Goal: Information Seeking & Learning: Learn about a topic

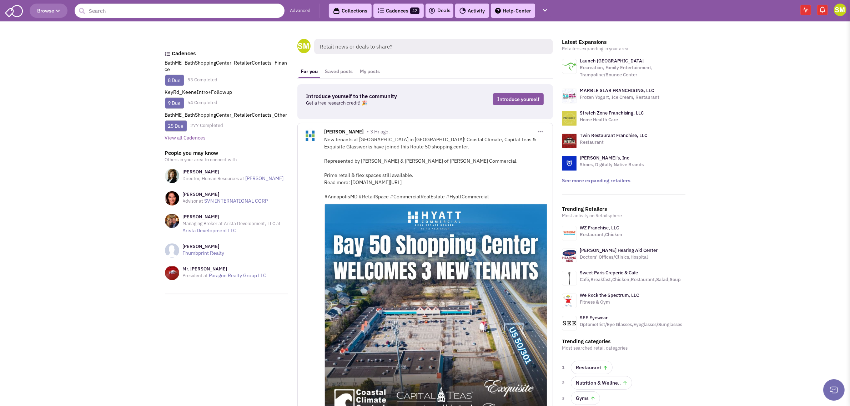
click at [291, 8] on link "Advanced" at bounding box center [300, 10] width 21 height 7
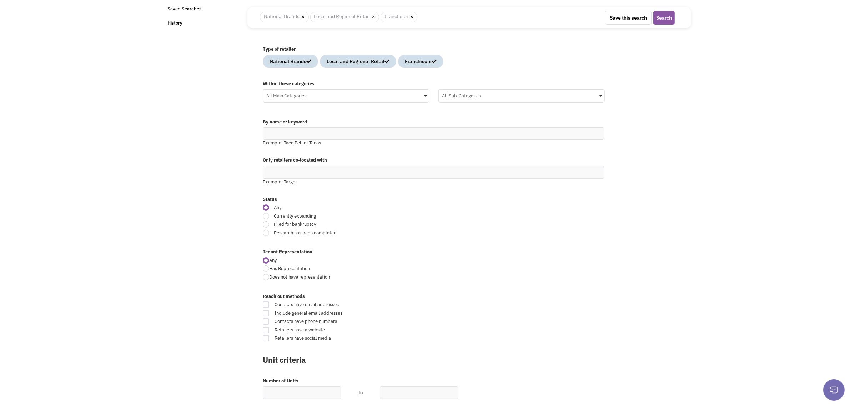
scroll to position [134, 0]
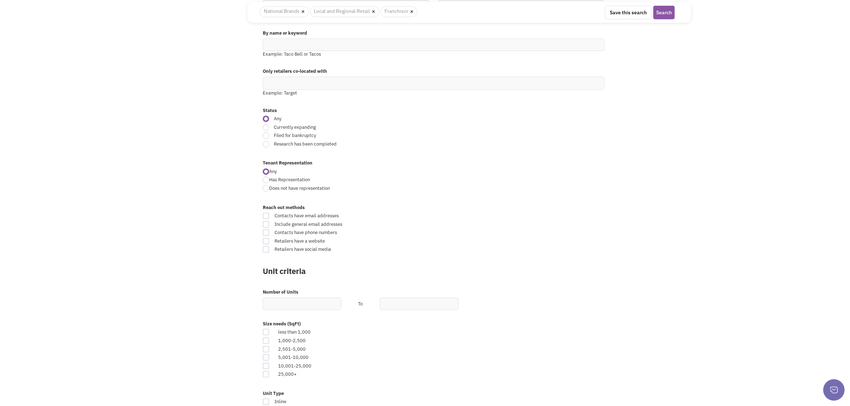
click at [267, 127] on div at bounding box center [266, 127] width 6 height 6
click at [491, 127] on input "Currently expanding" at bounding box center [493, 128] width 5 height 5
radio input "true"
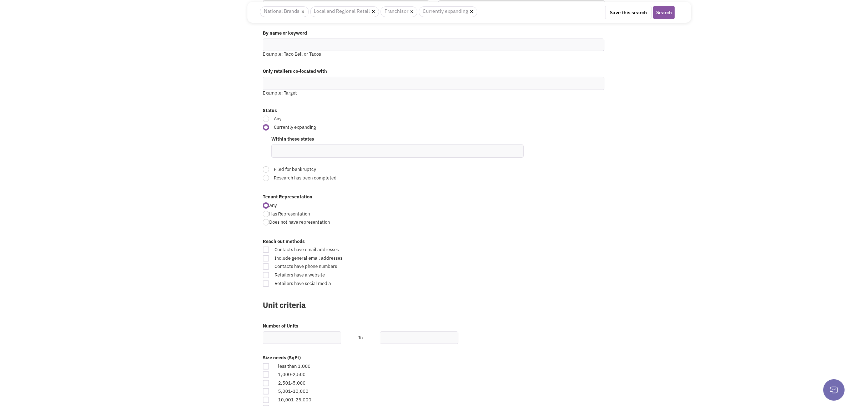
scroll to position [223, 0]
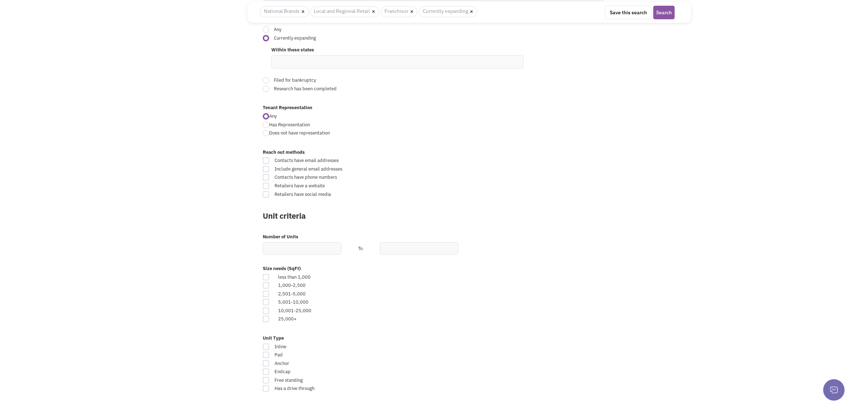
click at [333, 65] on ul at bounding box center [398, 62] width 252 height 12
click at [326, 69] on ul "[US_STATE]" at bounding box center [398, 73] width 252 height 11
click at [322, 63] on ul "mass" at bounding box center [398, 62] width 252 height 12
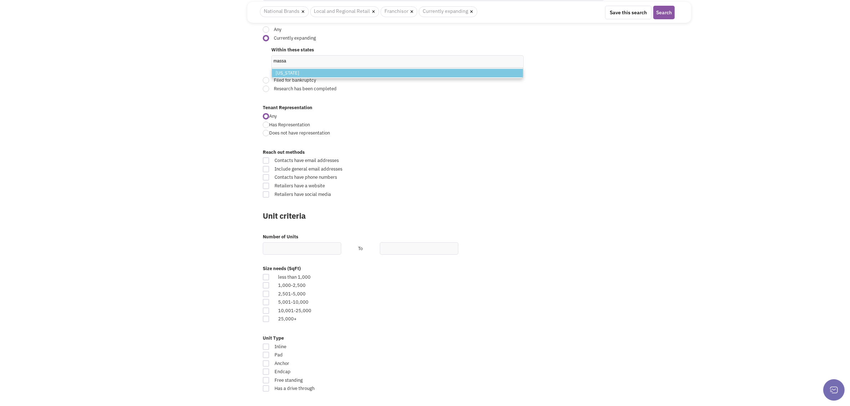
type input "massa"
click at [326, 77] on li "Massachusetts" at bounding box center [397, 73] width 251 height 9
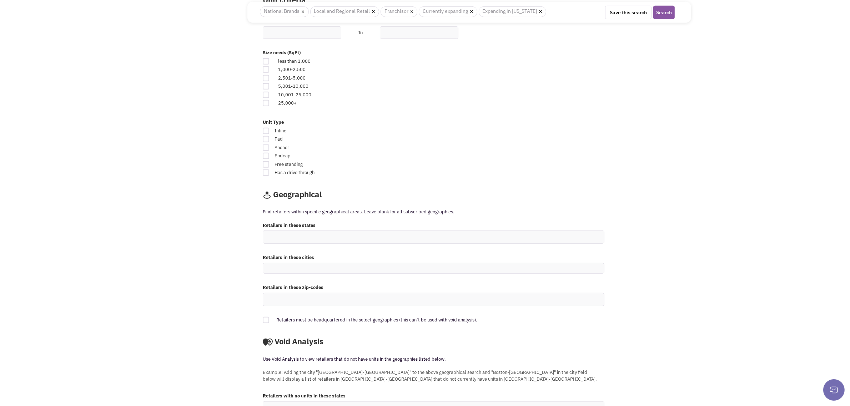
scroll to position [446, 0]
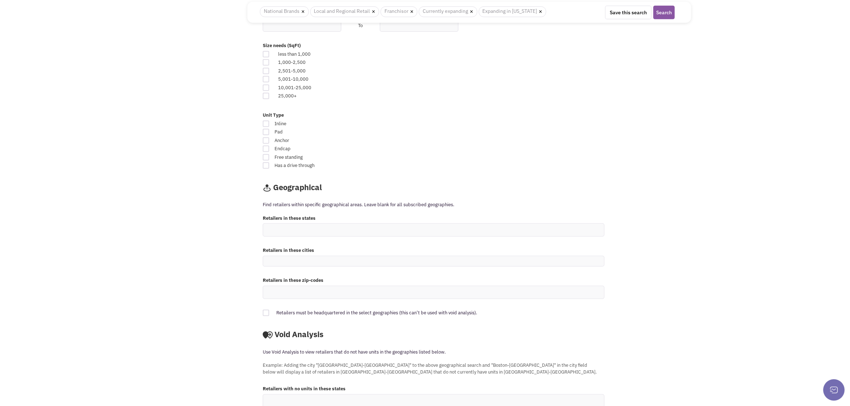
click at [263, 54] on div at bounding box center [266, 54] width 6 height 6
click at [270, 54] on input "checkbox" at bounding box center [272, 54] width 5 height 5
checkbox input "true"
click at [266, 63] on div at bounding box center [266, 63] width 6 height 6
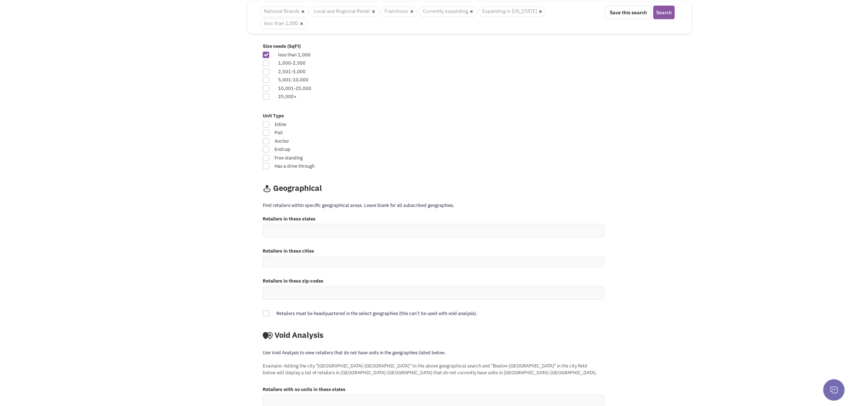
click at [270, 63] on input "checkbox" at bounding box center [272, 63] width 5 height 5
checkbox input "true"
click at [265, 72] on div at bounding box center [266, 72] width 6 height 6
click at [270, 72] on input "checkbox" at bounding box center [272, 72] width 5 height 5
checkbox input "true"
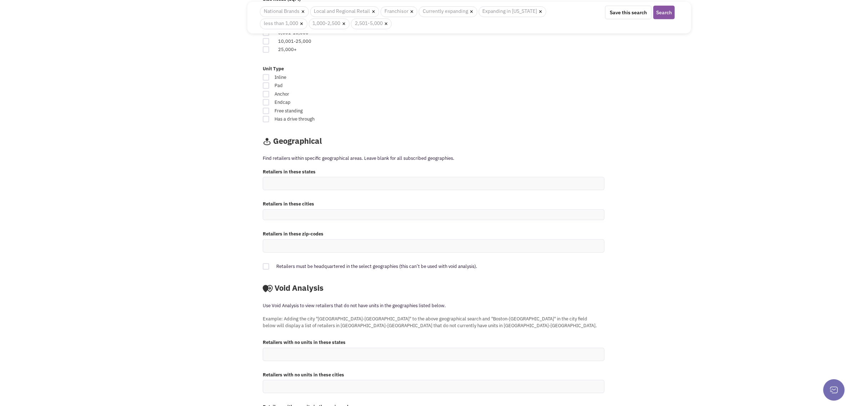
scroll to position [538, 0]
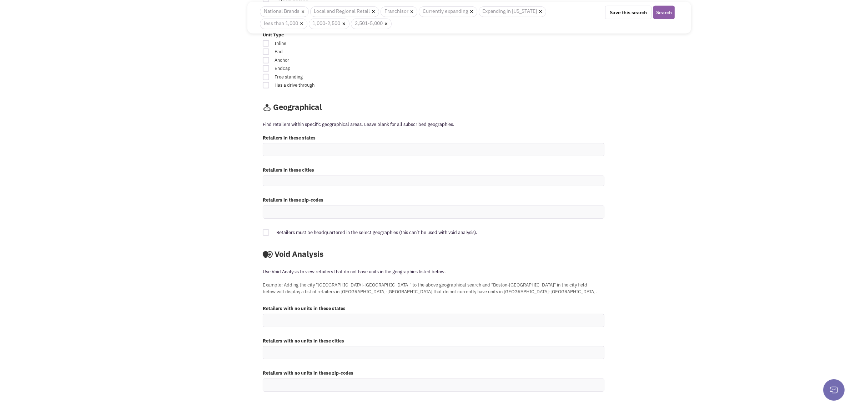
click at [661, 11] on button "Search" at bounding box center [663, 13] width 21 height 14
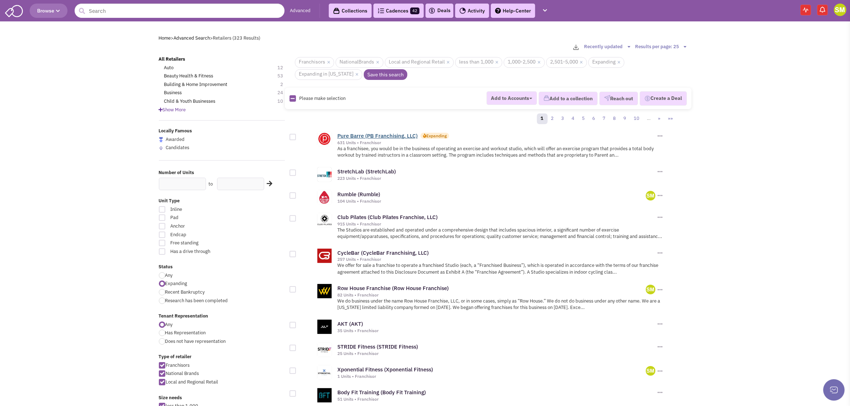
click at [403, 136] on link "Pure Barre (PB Franchising, LLC)" at bounding box center [377, 135] width 80 height 7
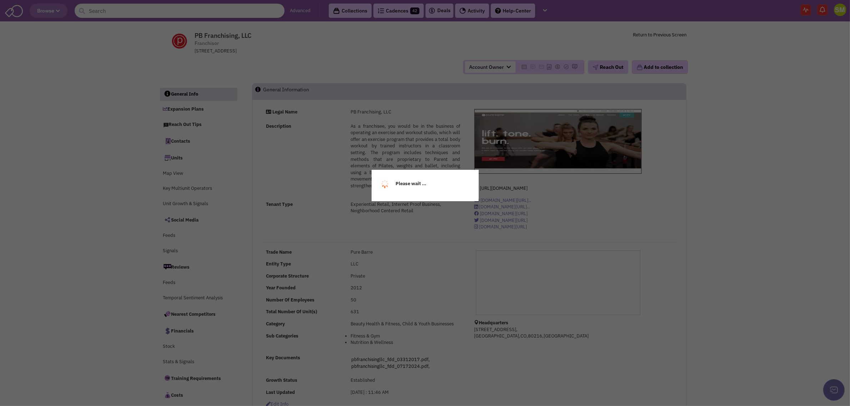
select select
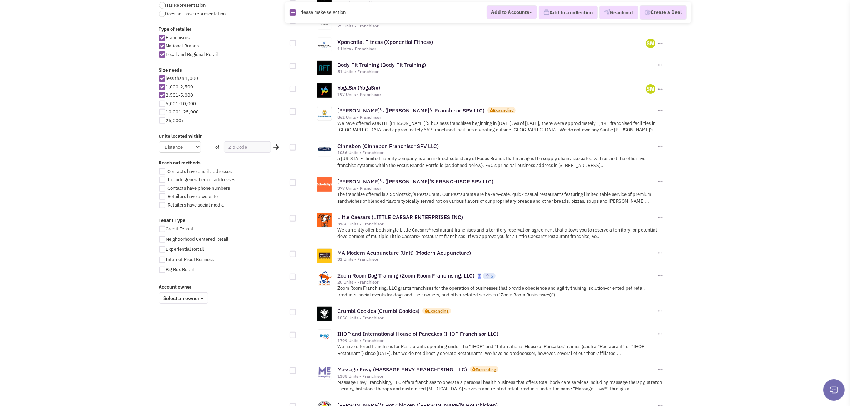
scroll to position [312, 0]
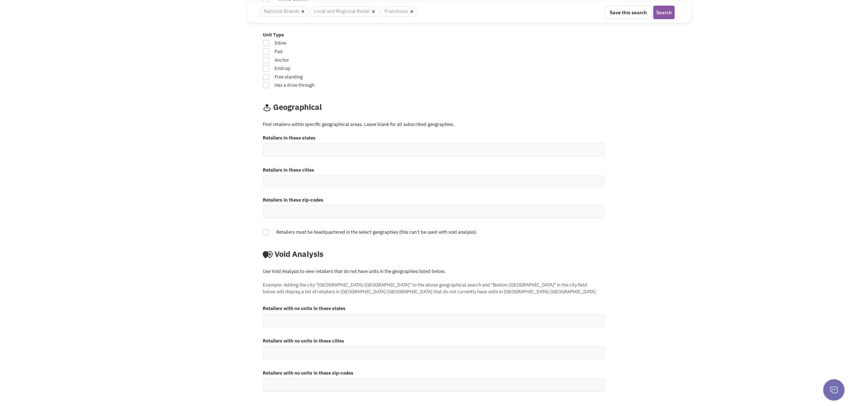
scroll to position [495, 0]
click at [329, 352] on ul at bounding box center [433, 353] width 341 height 12
click at [0, 0] on select at bounding box center [0, 0] width 0 height 0
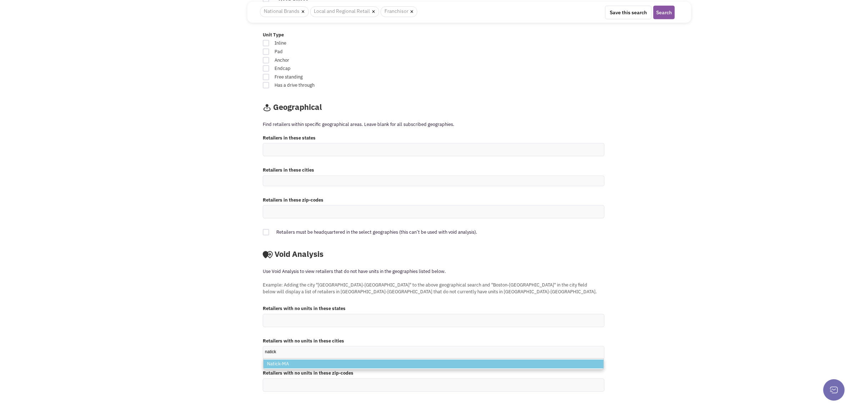
type input "natick"
click at [305, 362] on li "Natick-MA" at bounding box center [434, 364] width 340 height 9
click at [0, 0] on select "natick Natick-MA" at bounding box center [0, 0] width 0 height 0
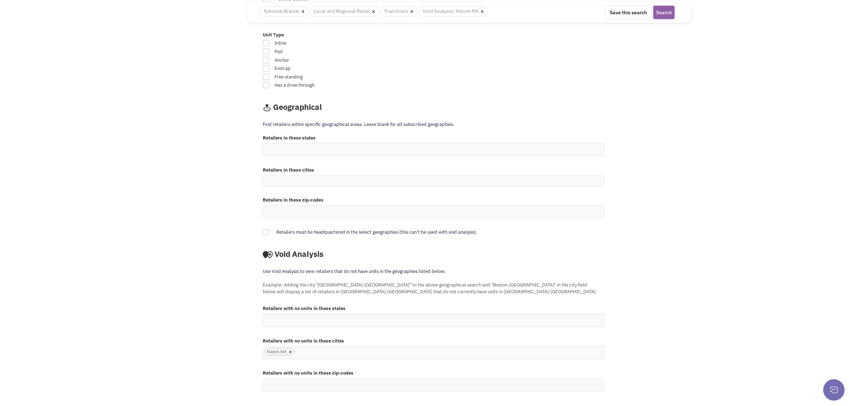
click at [663, 6] on div "Save this search Save As New Search Search" at bounding box center [622, 13] width 105 height 14
click at [665, 10] on button "Search" at bounding box center [663, 13] width 21 height 14
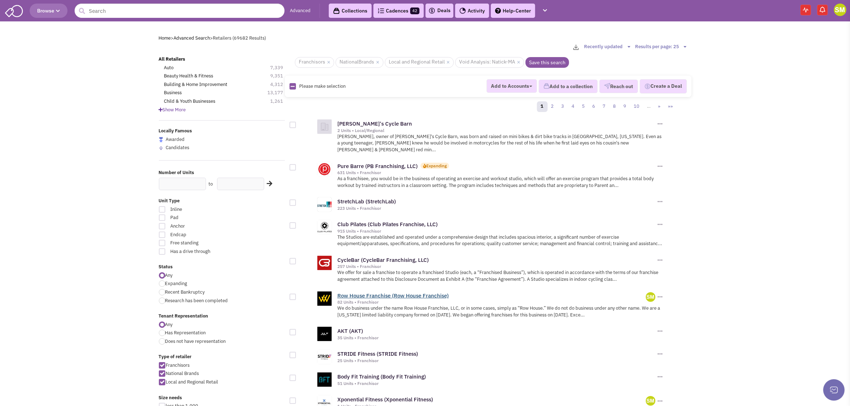
click at [398, 292] on link "Row House Franchise (Row House Franchise)" at bounding box center [392, 295] width 111 height 7
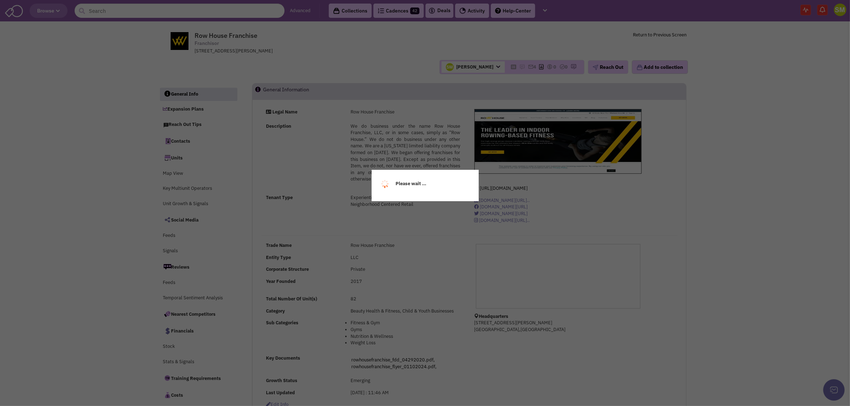
select select
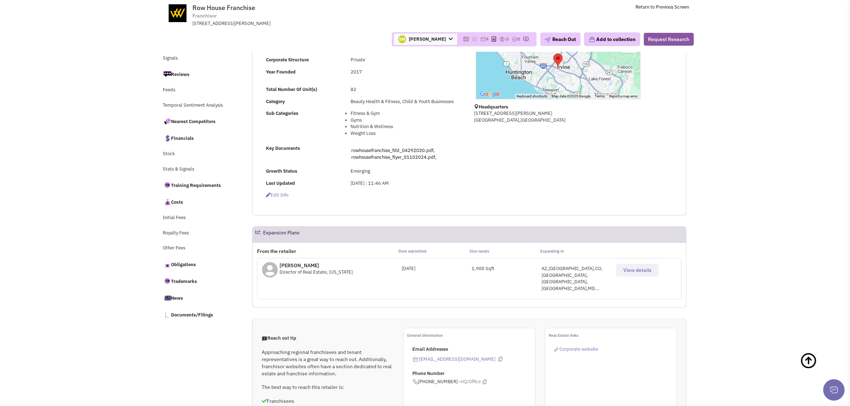
scroll to position [179, 0]
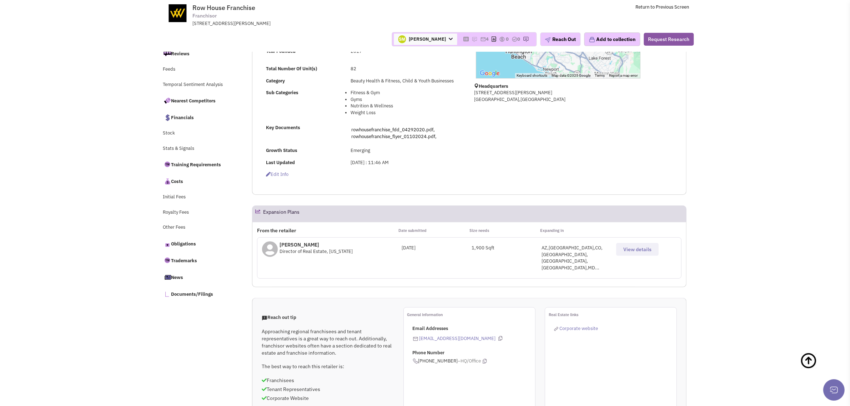
click at [268, 248] on icon at bounding box center [270, 249] width 16 height 16
click at [640, 247] on span "View details" at bounding box center [637, 249] width 28 height 6
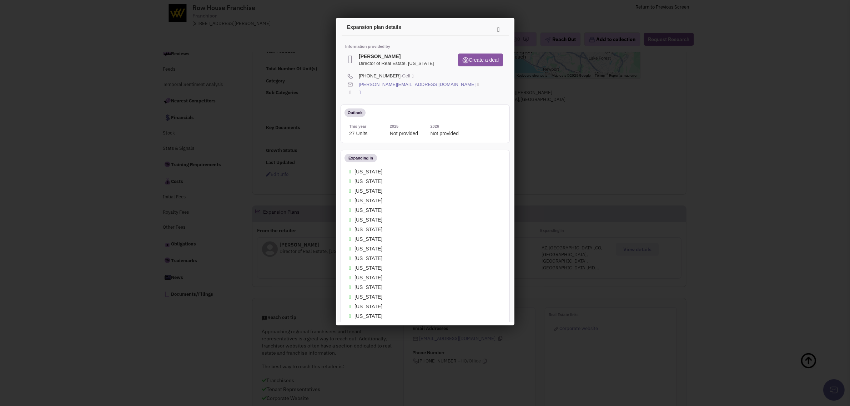
scroll to position [0, 0]
click at [489, 25] on icon at bounding box center [496, 28] width 15 height 17
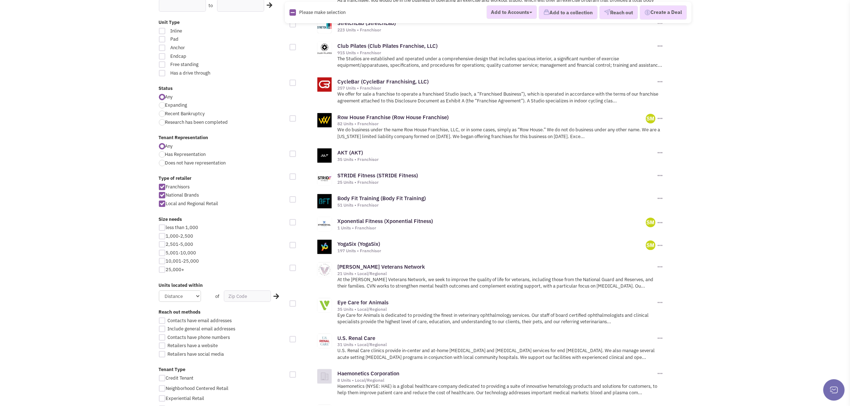
scroll to position [223, 0]
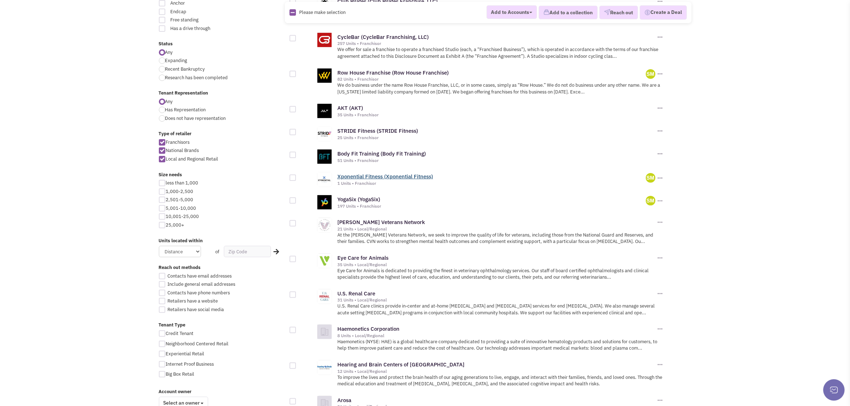
click at [369, 173] on link "Xponential Fitness (Xponential Fitness)" at bounding box center [385, 176] width 96 height 7
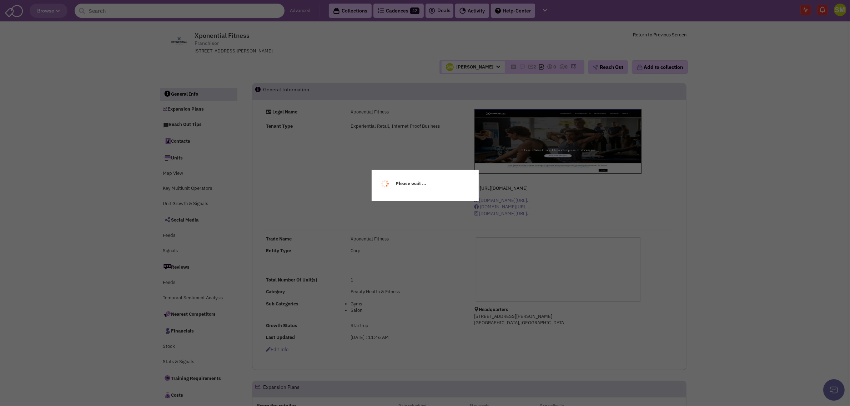
select select
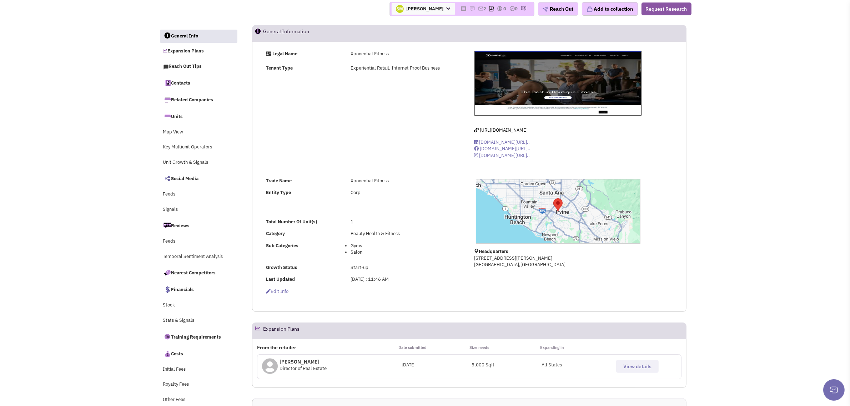
scroll to position [179, 0]
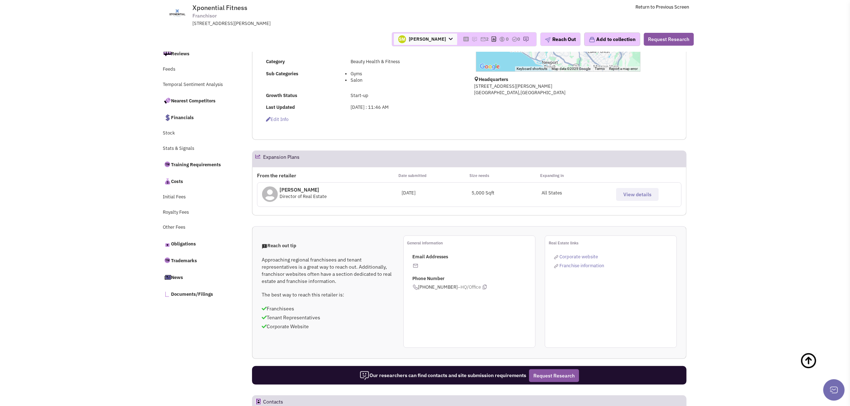
click at [272, 195] on icon at bounding box center [270, 194] width 16 height 16
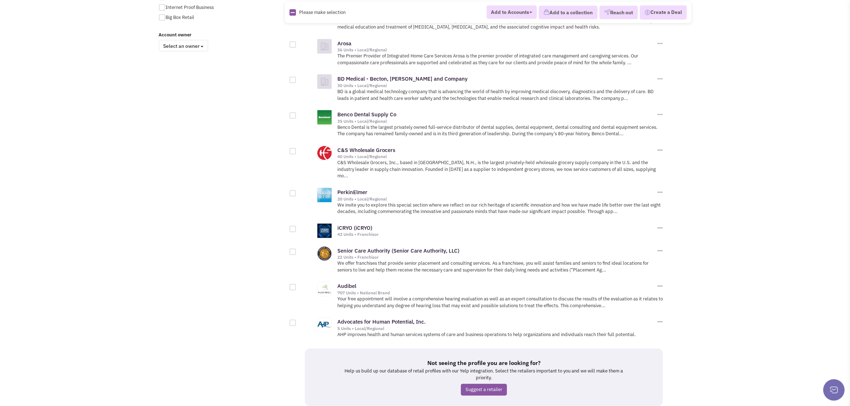
scroll to position [613, 0]
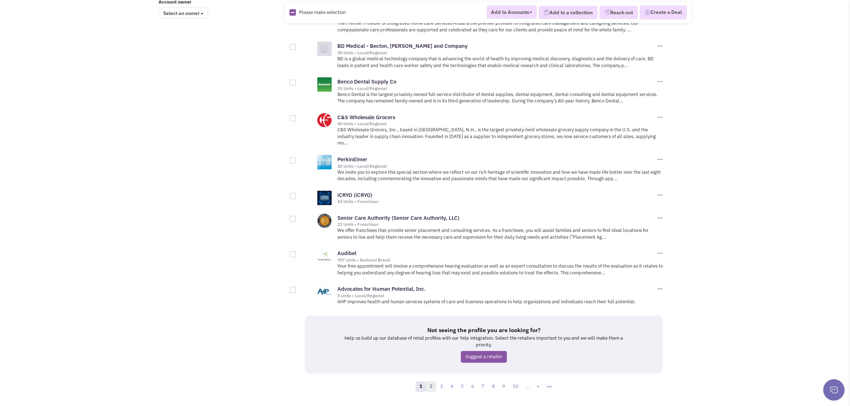
click at [433, 382] on link "2" at bounding box center [431, 387] width 11 height 11
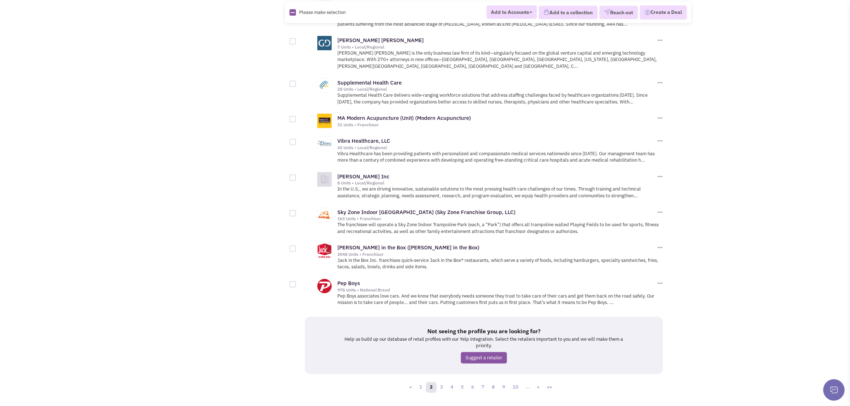
scroll to position [683, 0]
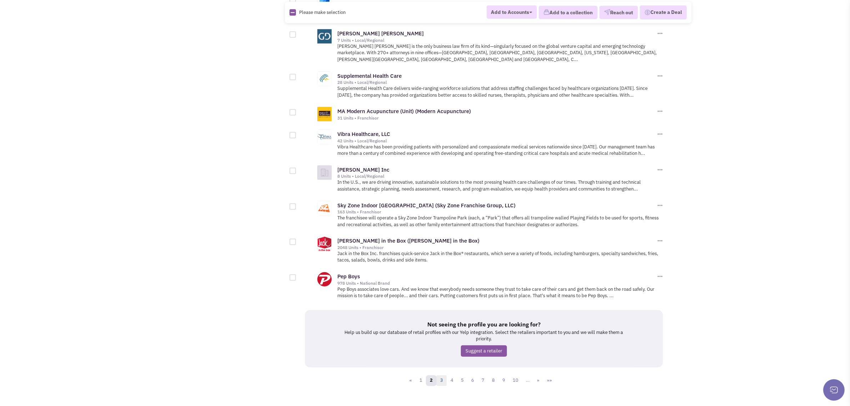
click at [442, 376] on link "3" at bounding box center [441, 381] width 11 height 11
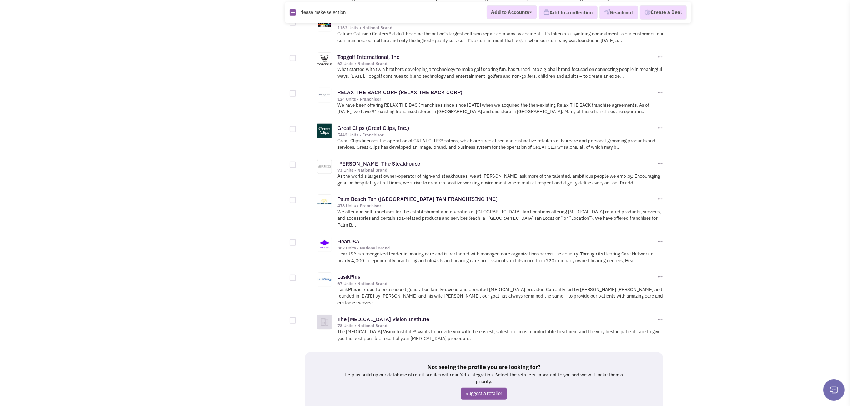
scroll to position [670, 0]
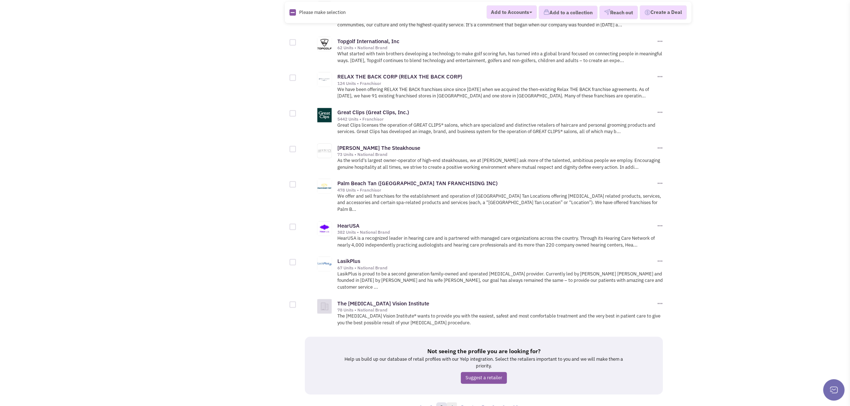
click at [453, 403] on link "4" at bounding box center [452, 408] width 11 height 11
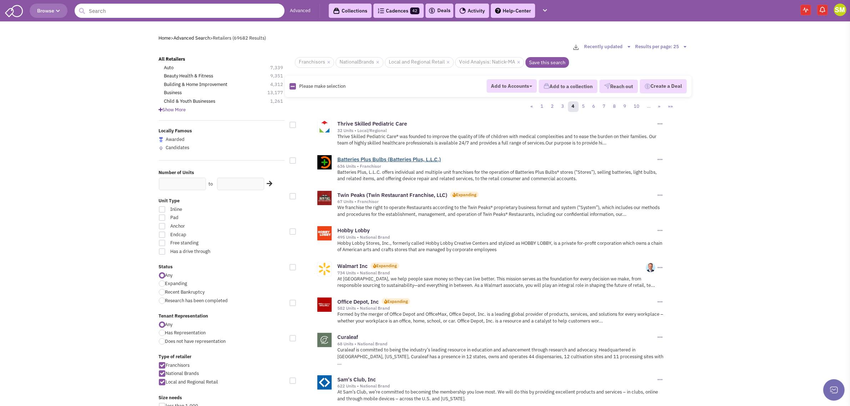
click at [373, 158] on link "Batteries Plus Bulbs (Batteries Plus, L.L.C.)" at bounding box center [389, 159] width 104 height 7
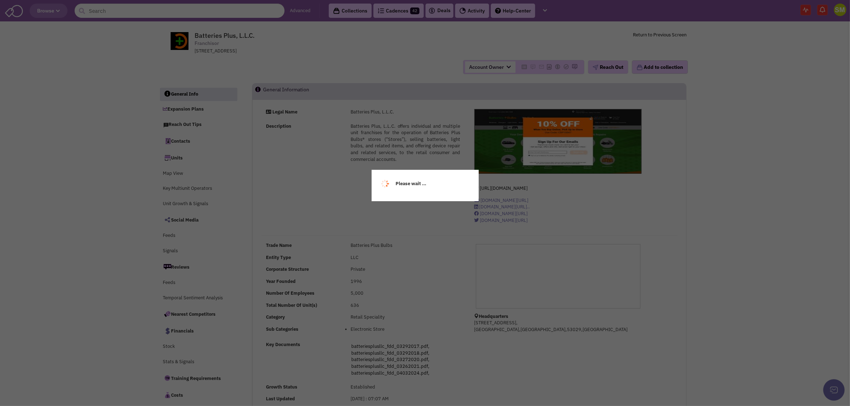
select select
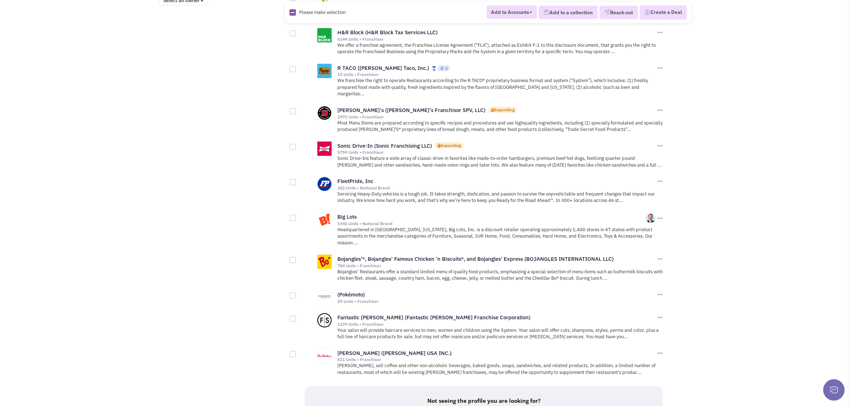
scroll to position [683, 0]
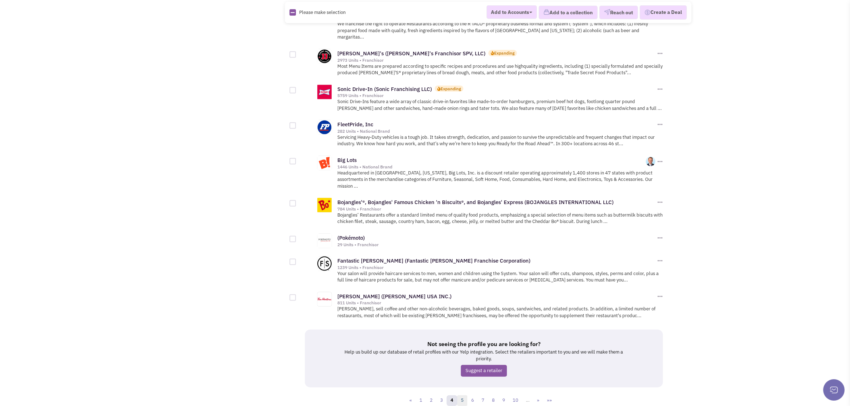
click at [462, 396] on link "5" at bounding box center [462, 401] width 11 height 11
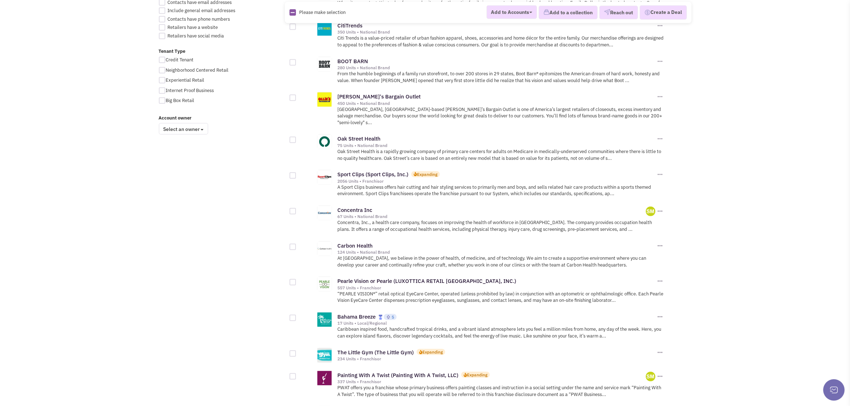
scroll to position [580, 0]
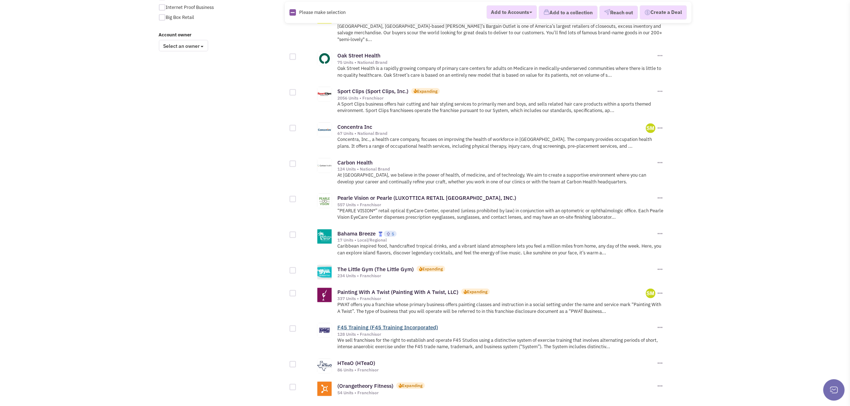
click at [390, 324] on link "F45 Training (F45 Training Incorporated)" at bounding box center [387, 327] width 101 height 7
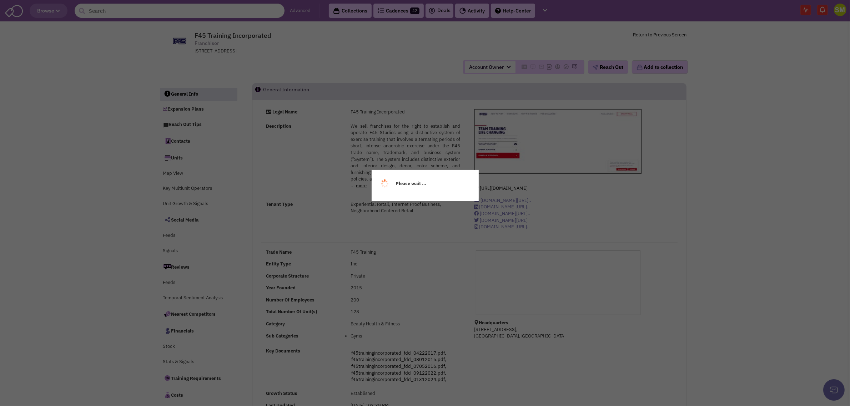
select select
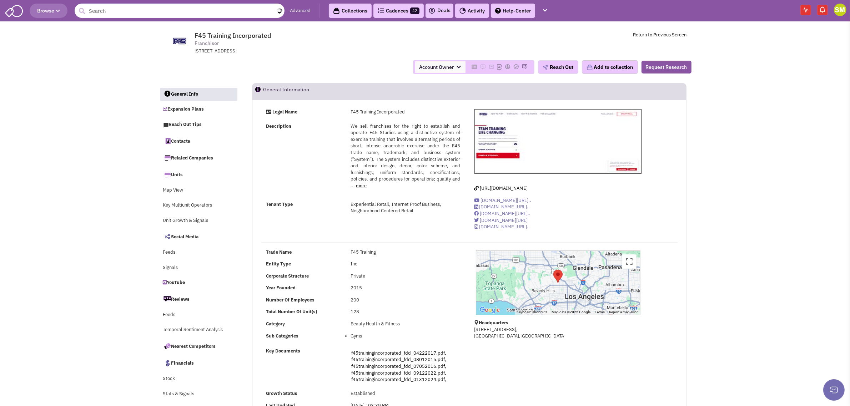
click at [160, 9] on input "text" at bounding box center [180, 11] width 210 height 14
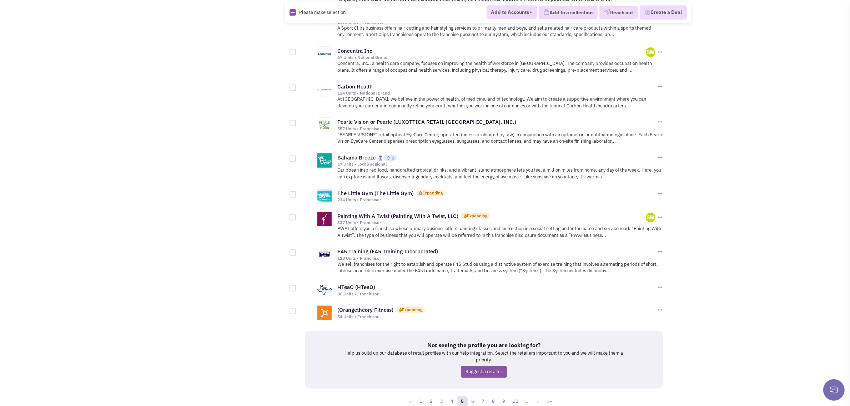
scroll to position [657, 0]
click at [475, 396] on link "6" at bounding box center [472, 401] width 11 height 11
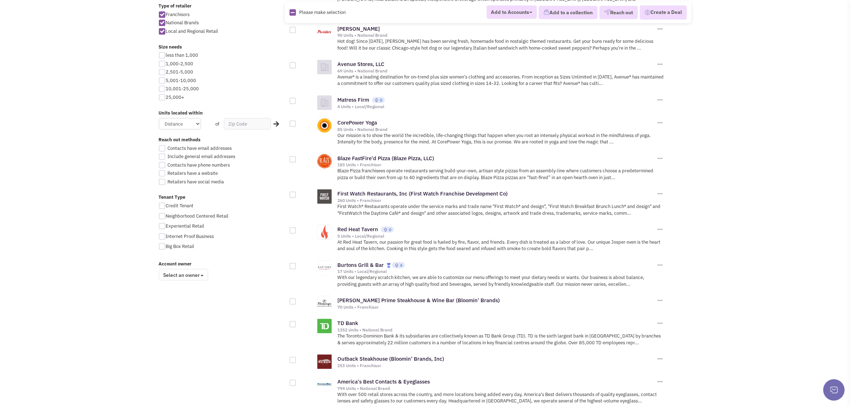
scroll to position [491, 0]
